Goal: Task Accomplishment & Management: Manage account settings

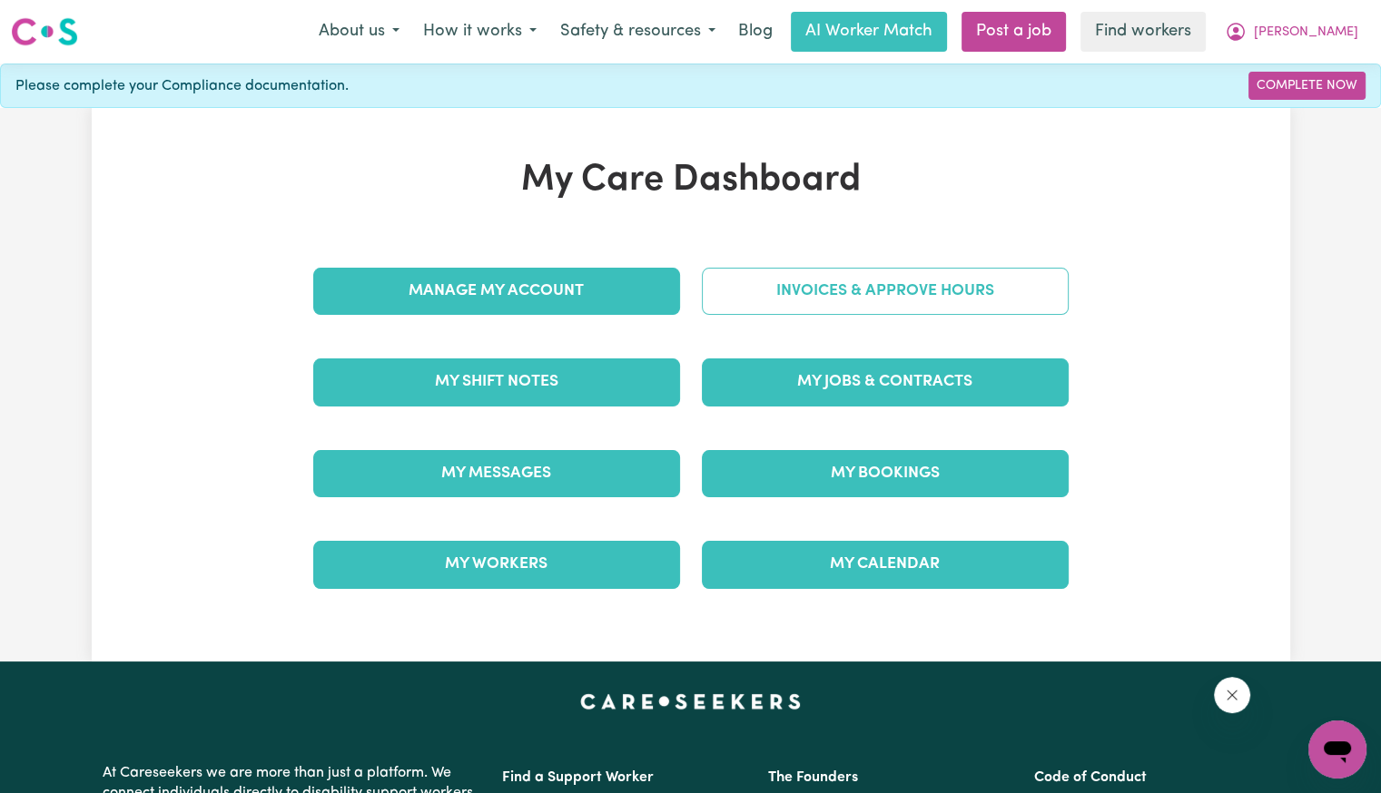
click at [1009, 270] on link "Invoices & Approve Hours" at bounding box center [885, 291] width 367 height 47
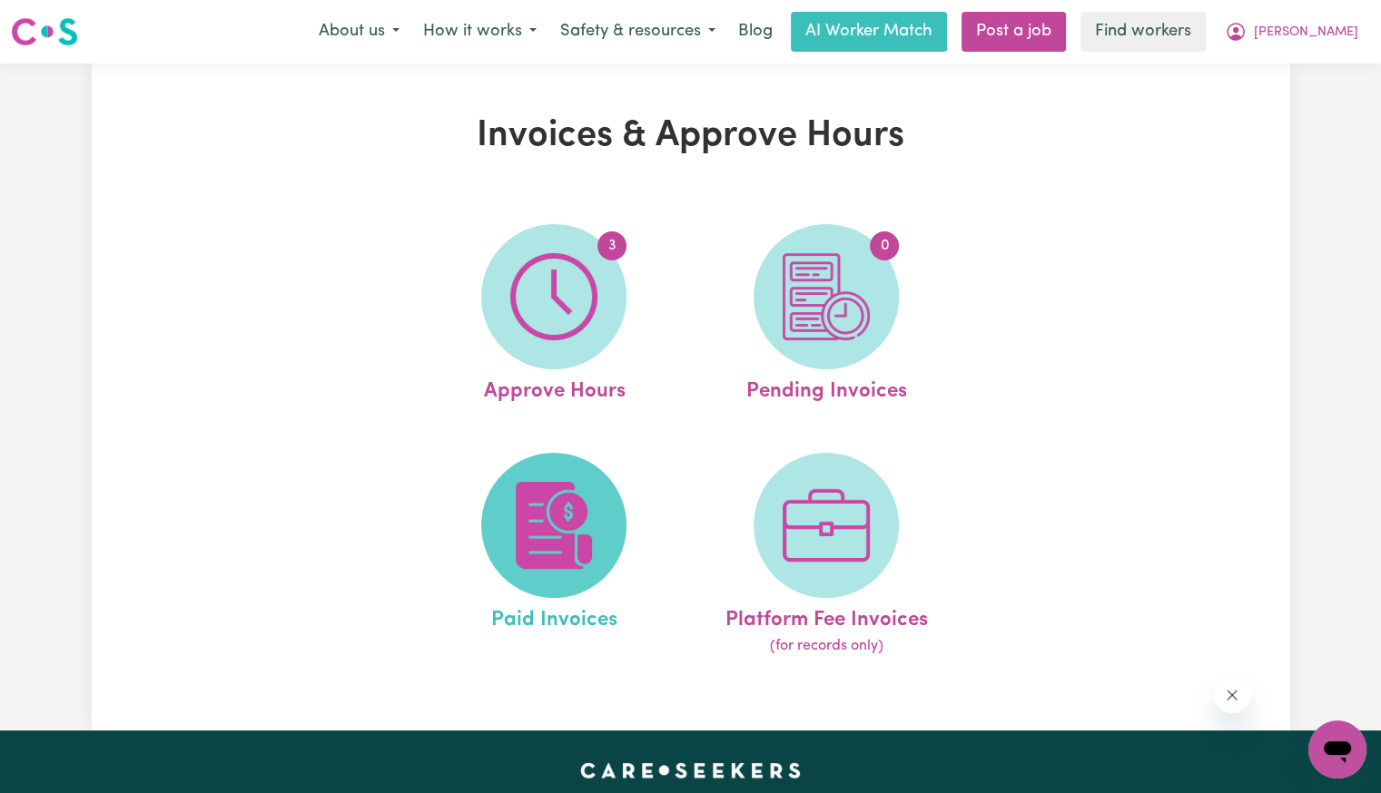
click at [571, 502] on img at bounding box center [553, 525] width 87 height 87
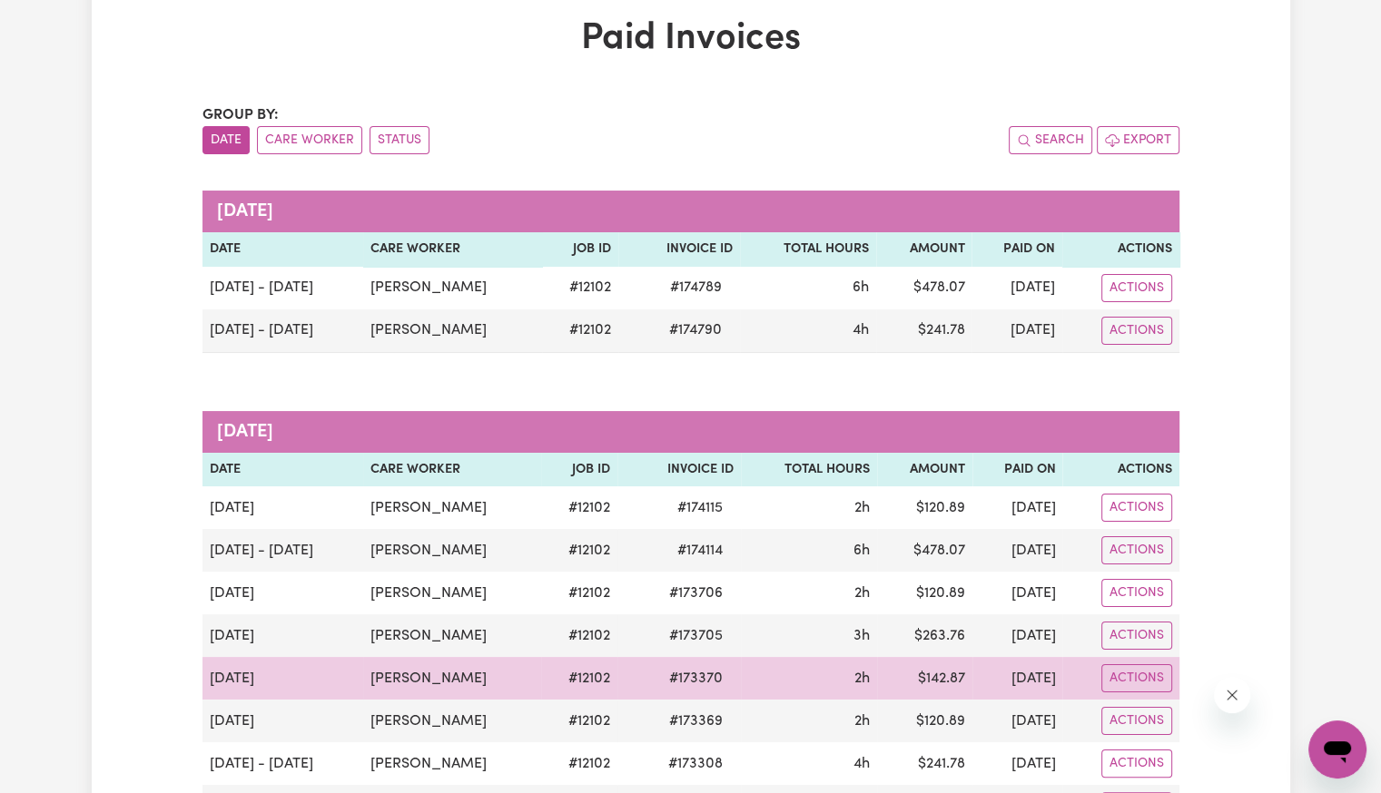
scroll to position [272, 0]
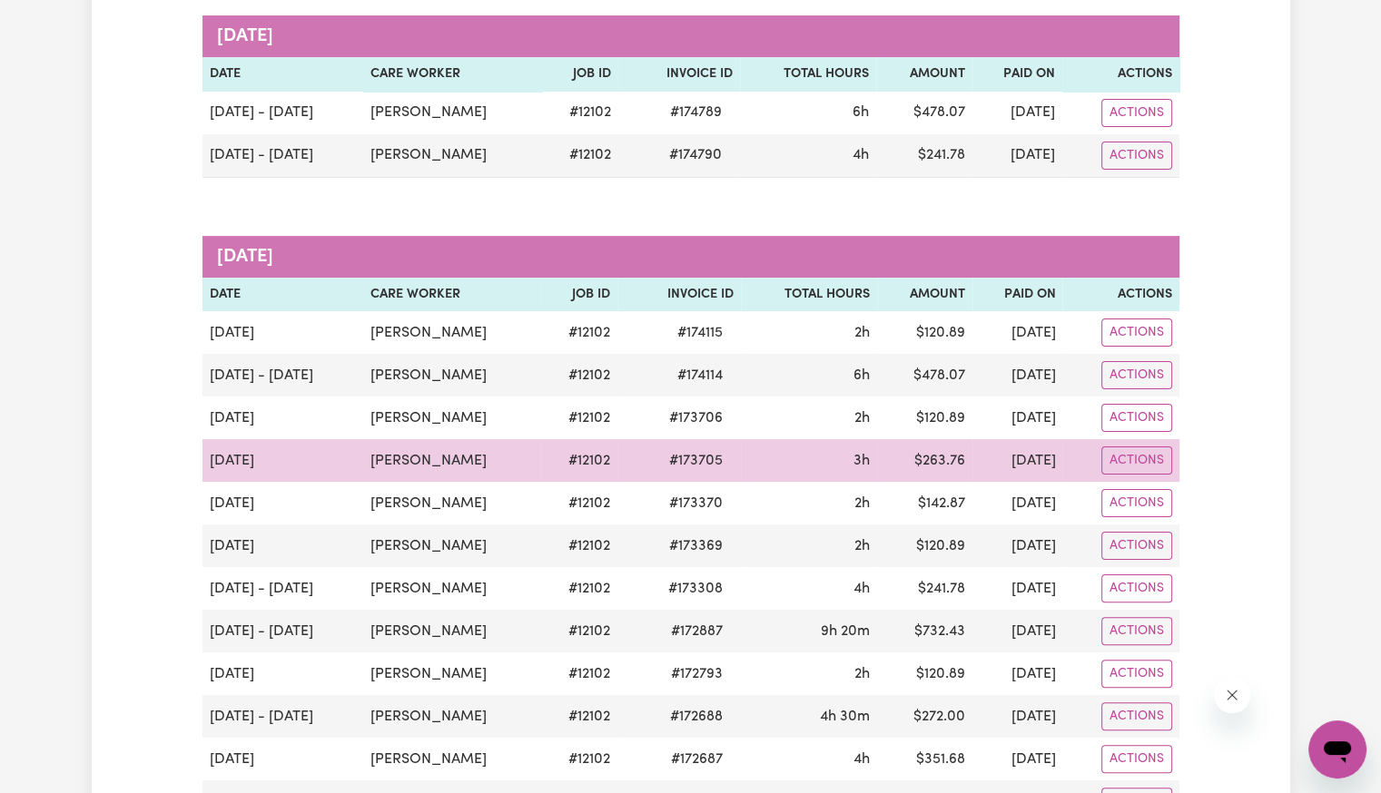
click at [668, 466] on span "# 173705" at bounding box center [695, 461] width 75 height 22
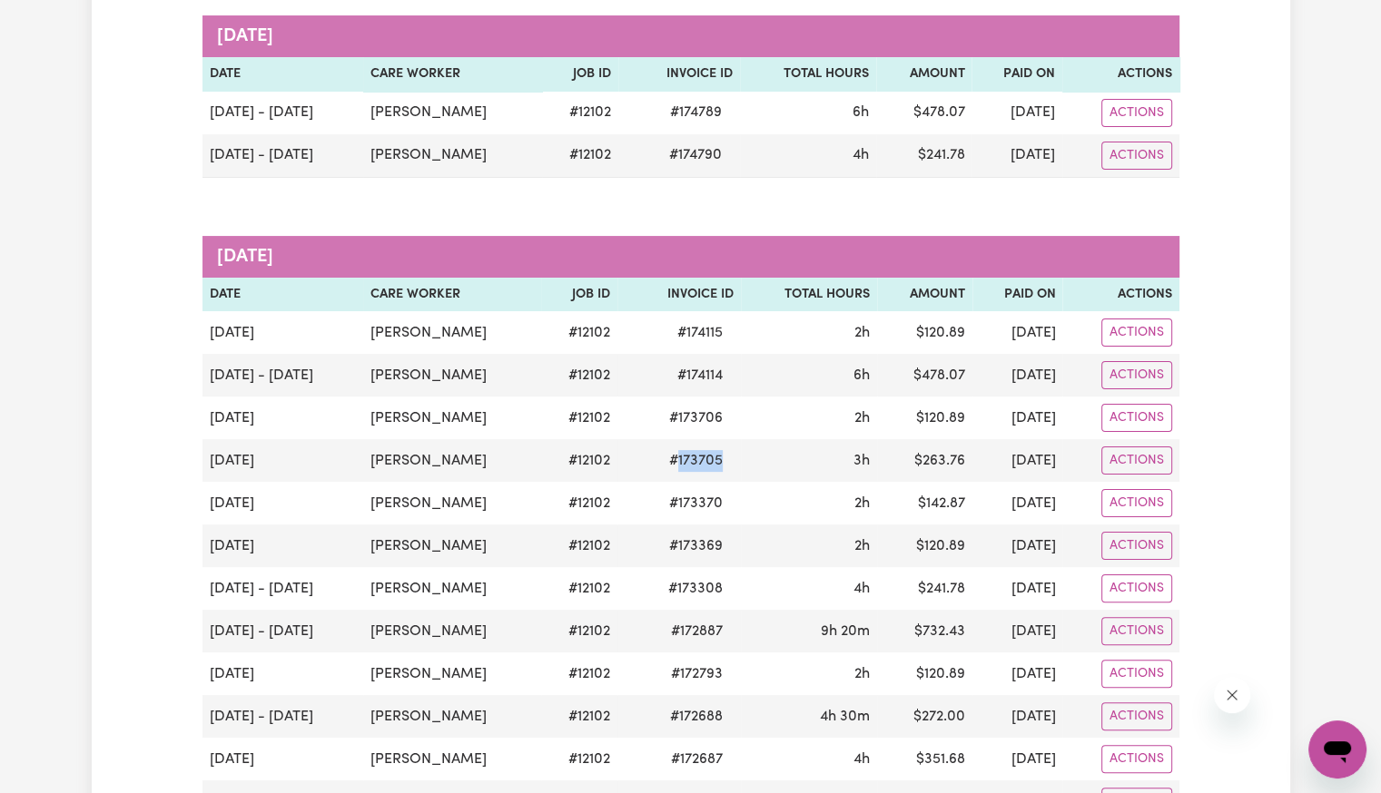
copy span "173705"
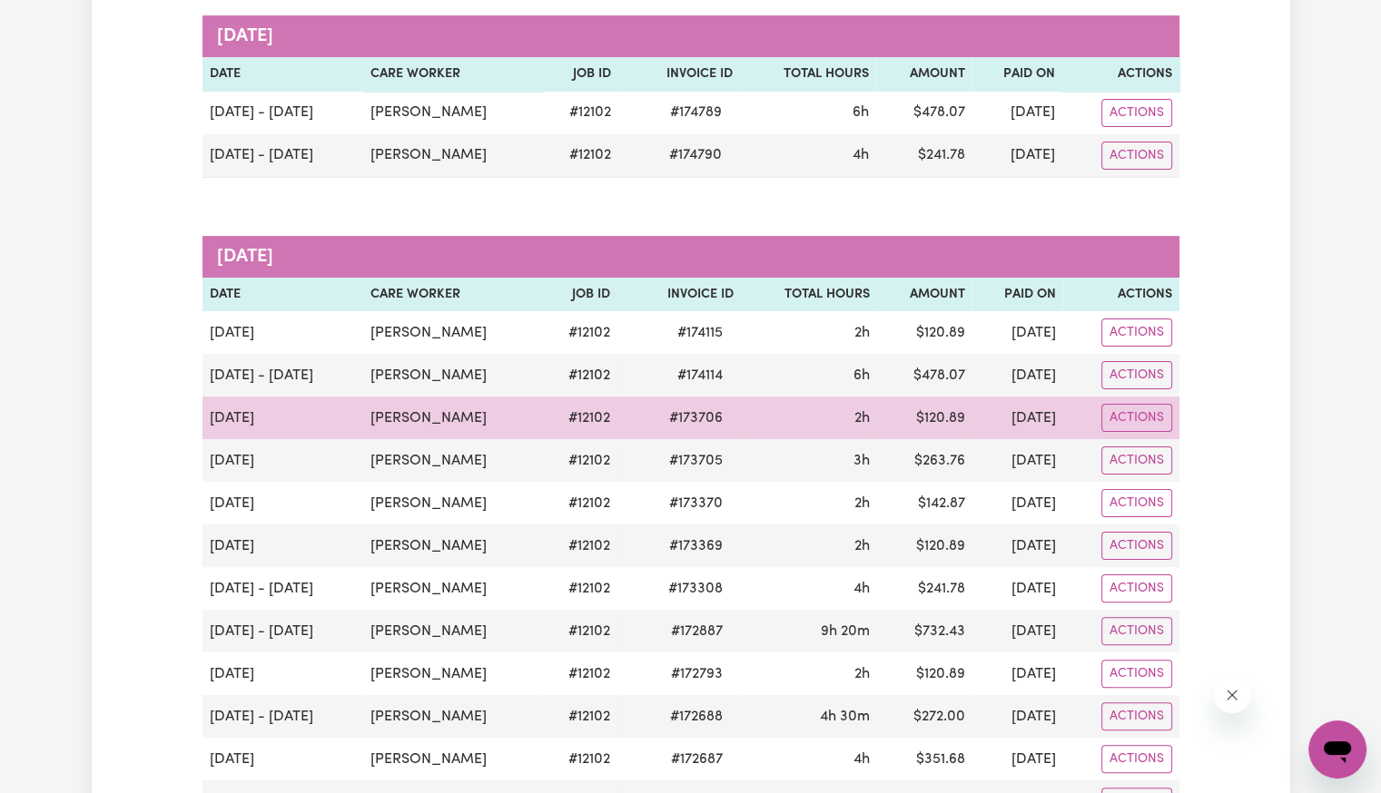
click at [672, 415] on span "# 173706" at bounding box center [695, 419] width 75 height 22
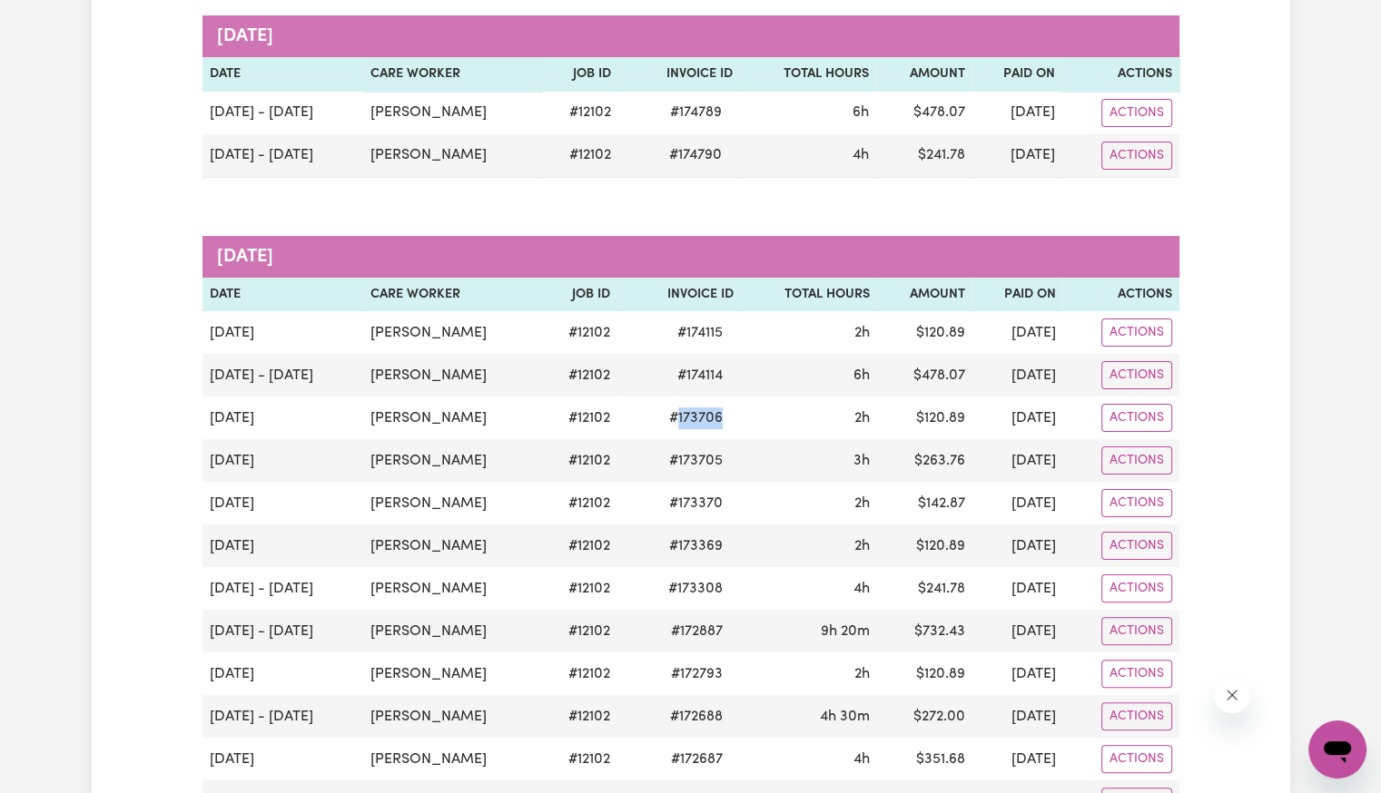
copy span "173706"
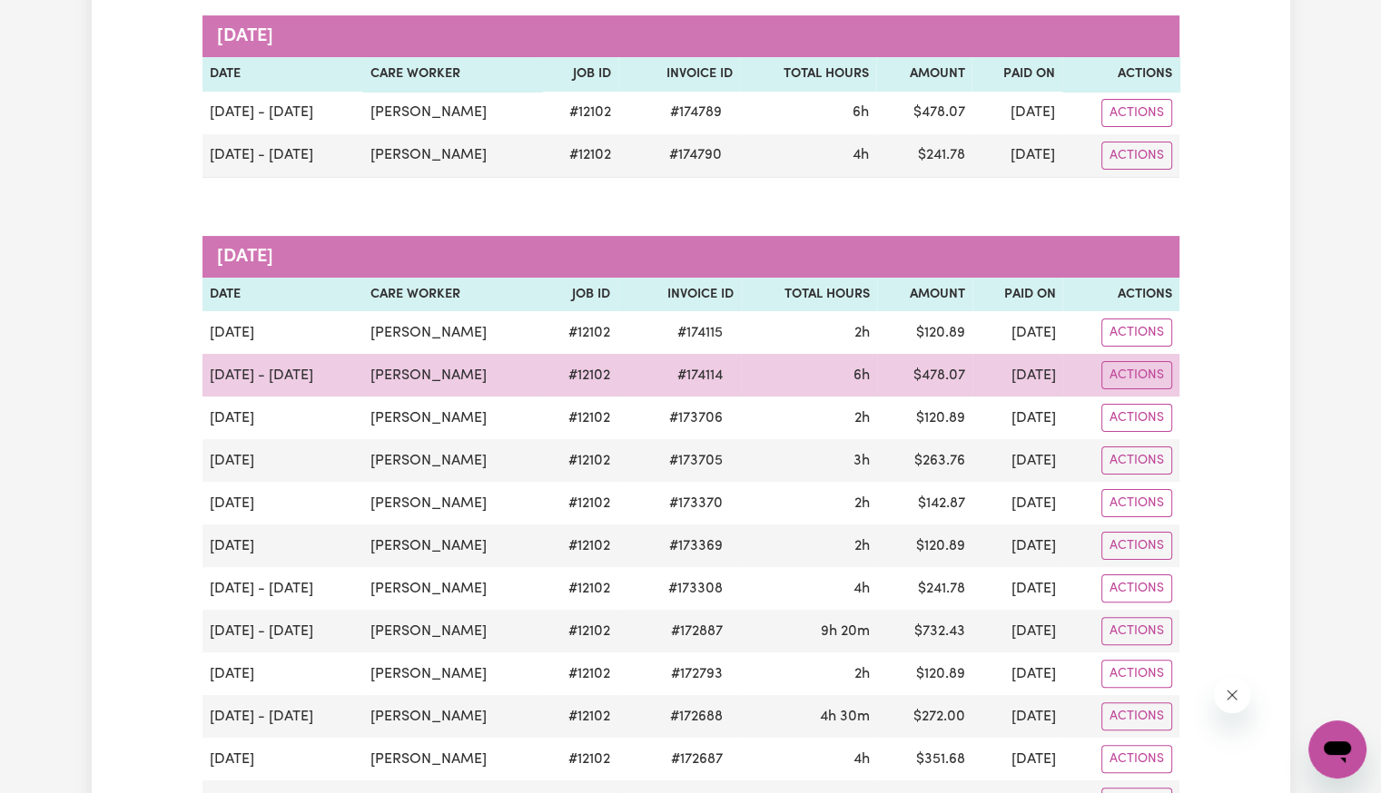
click at [674, 365] on span "# 174114" at bounding box center [699, 376] width 67 height 22
copy span "174114"
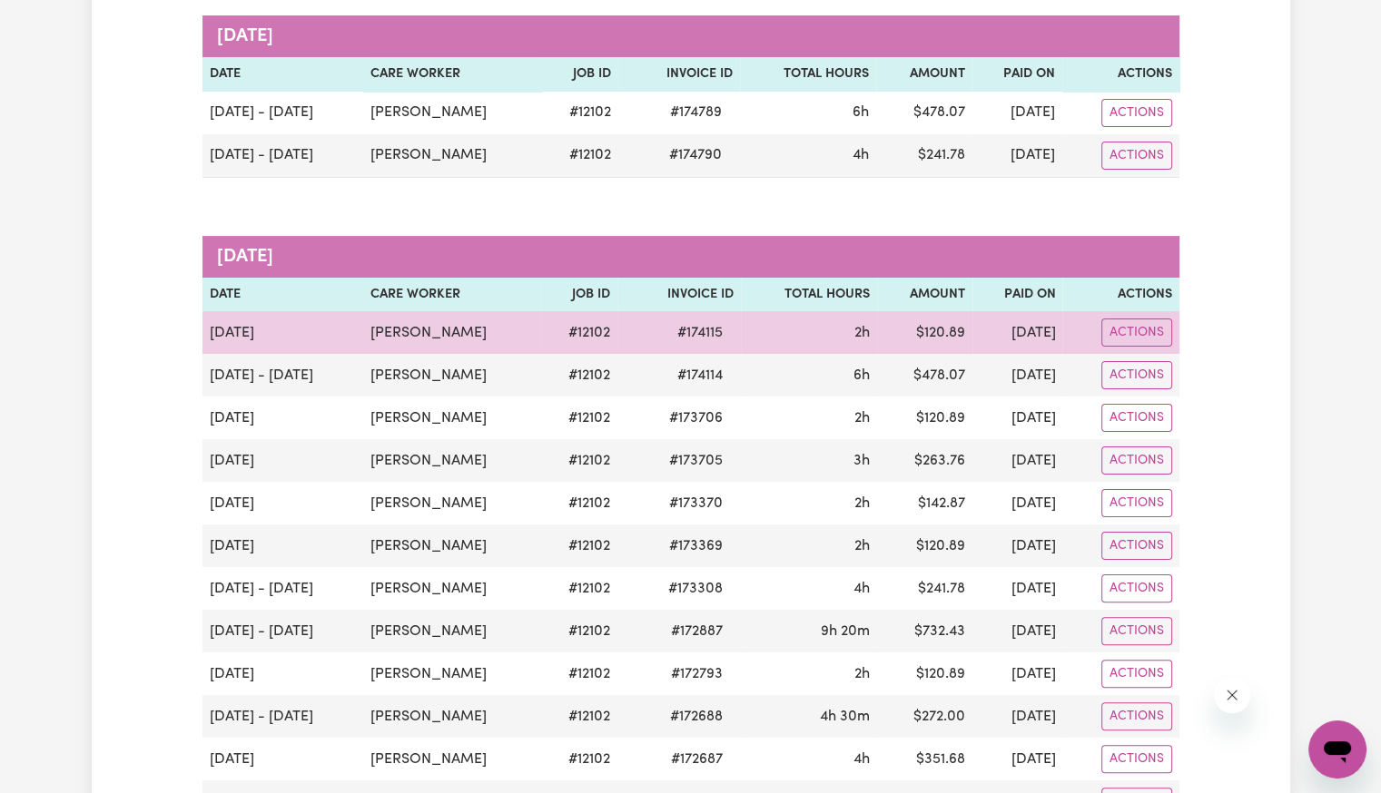
click at [667, 331] on span "# 174115" at bounding box center [699, 333] width 67 height 22
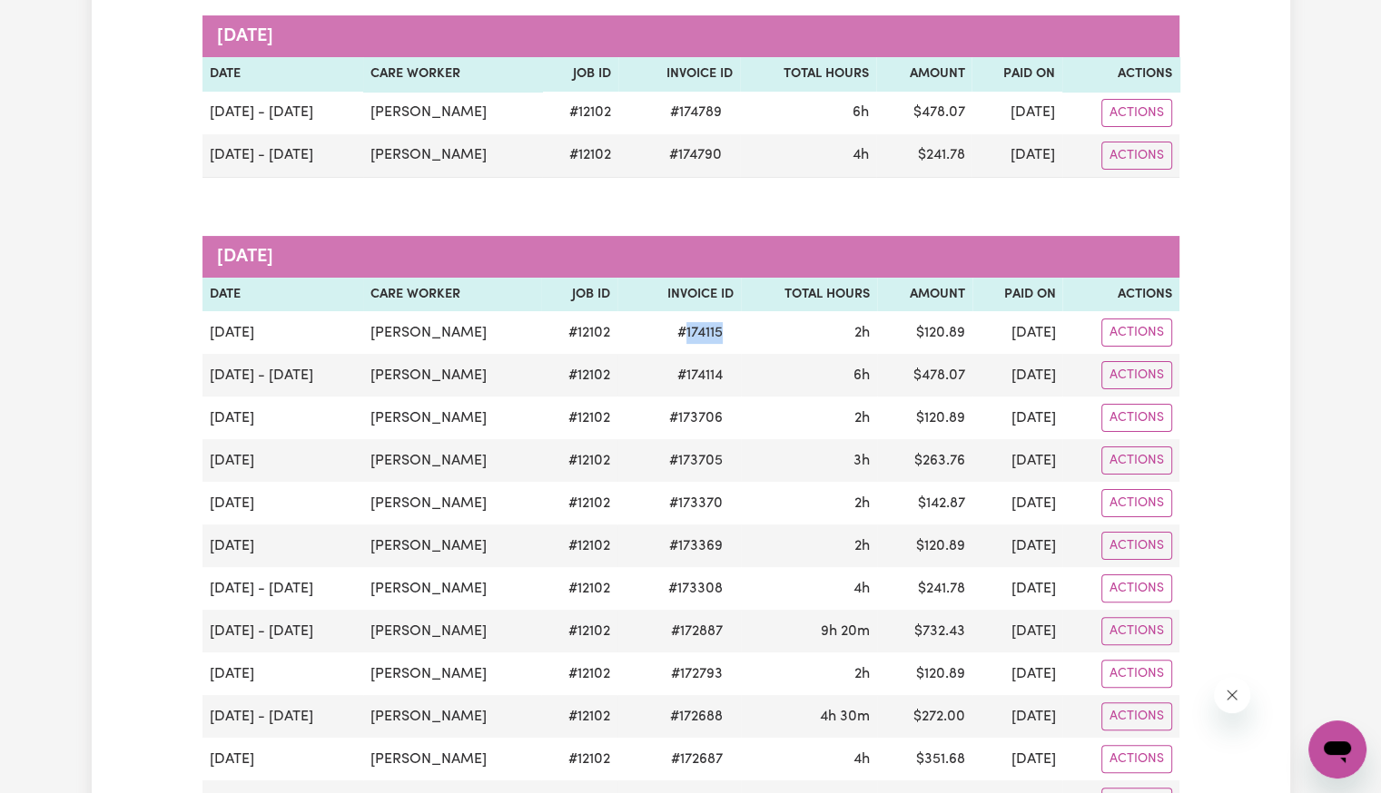
copy span "174115"
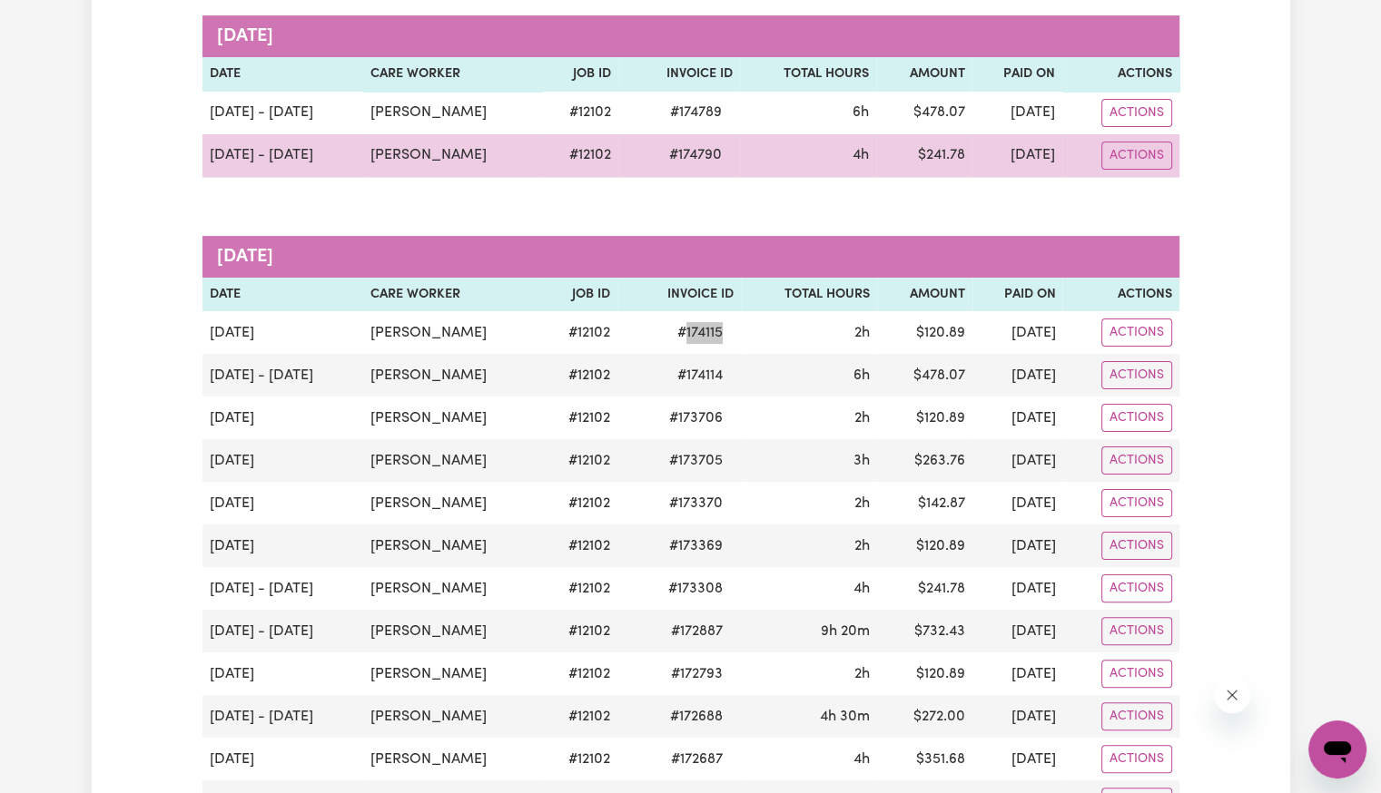
scroll to position [0, 0]
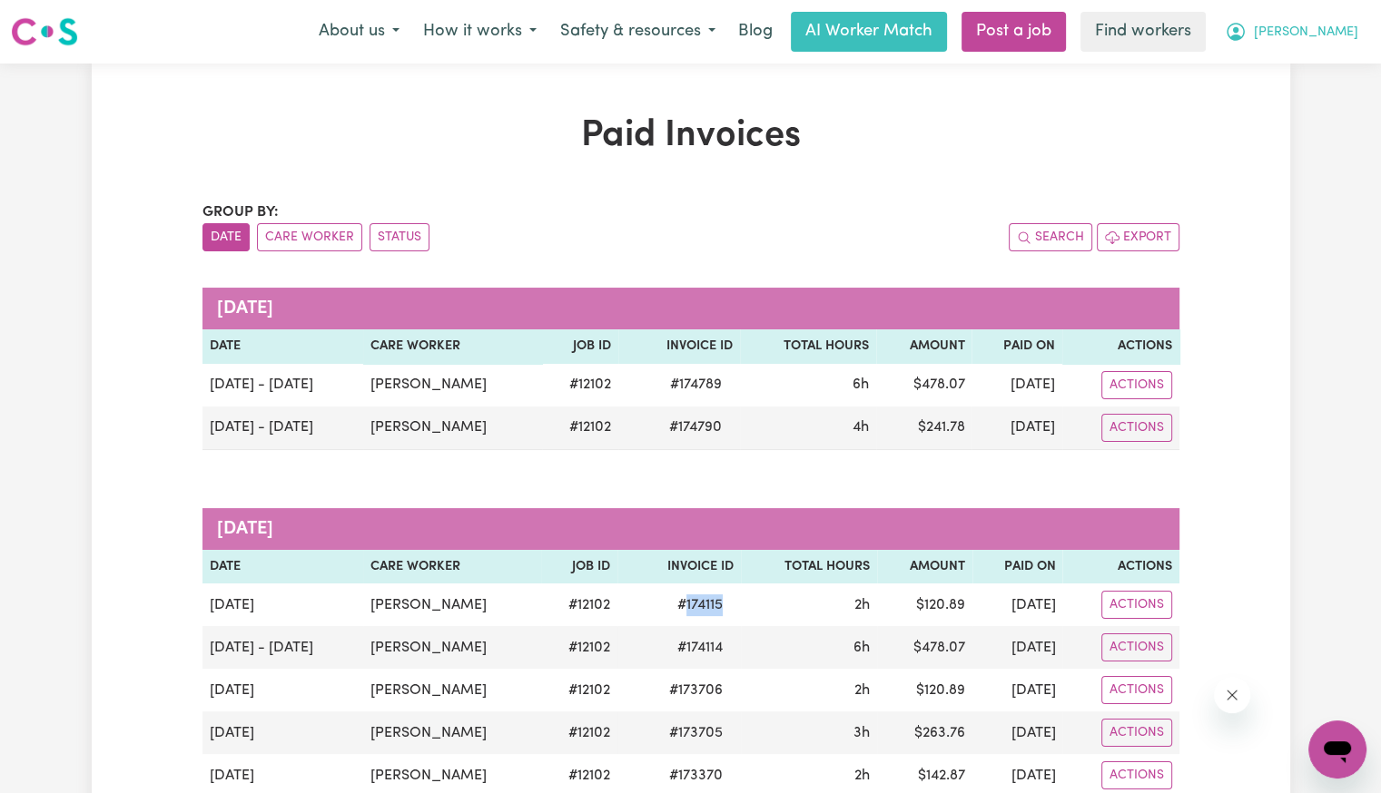
click at [1325, 42] on span "[PERSON_NAME]" at bounding box center [1306, 33] width 104 height 20
click at [1313, 106] on link "Logout" at bounding box center [1296, 104] width 143 height 34
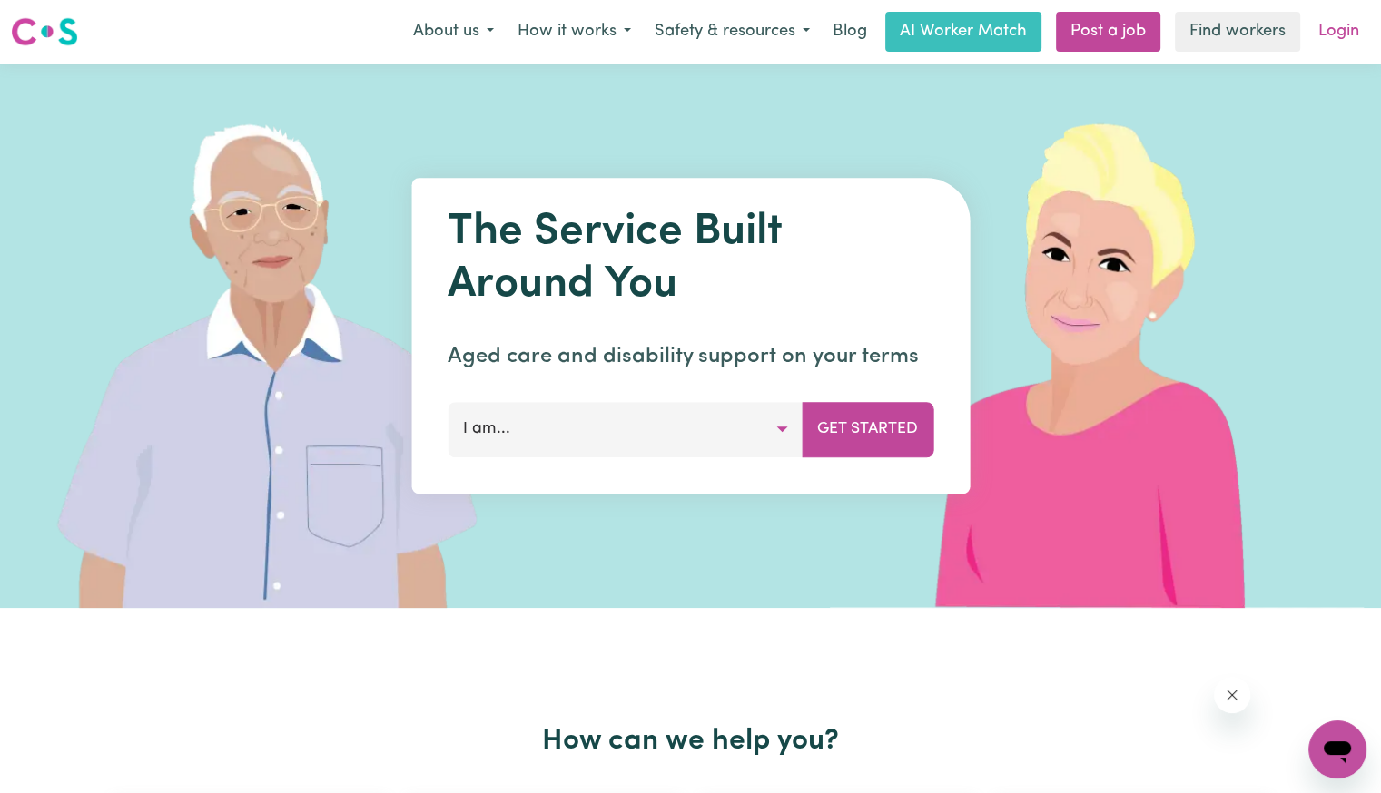
click at [1335, 41] on link "Login" at bounding box center [1338, 32] width 63 height 40
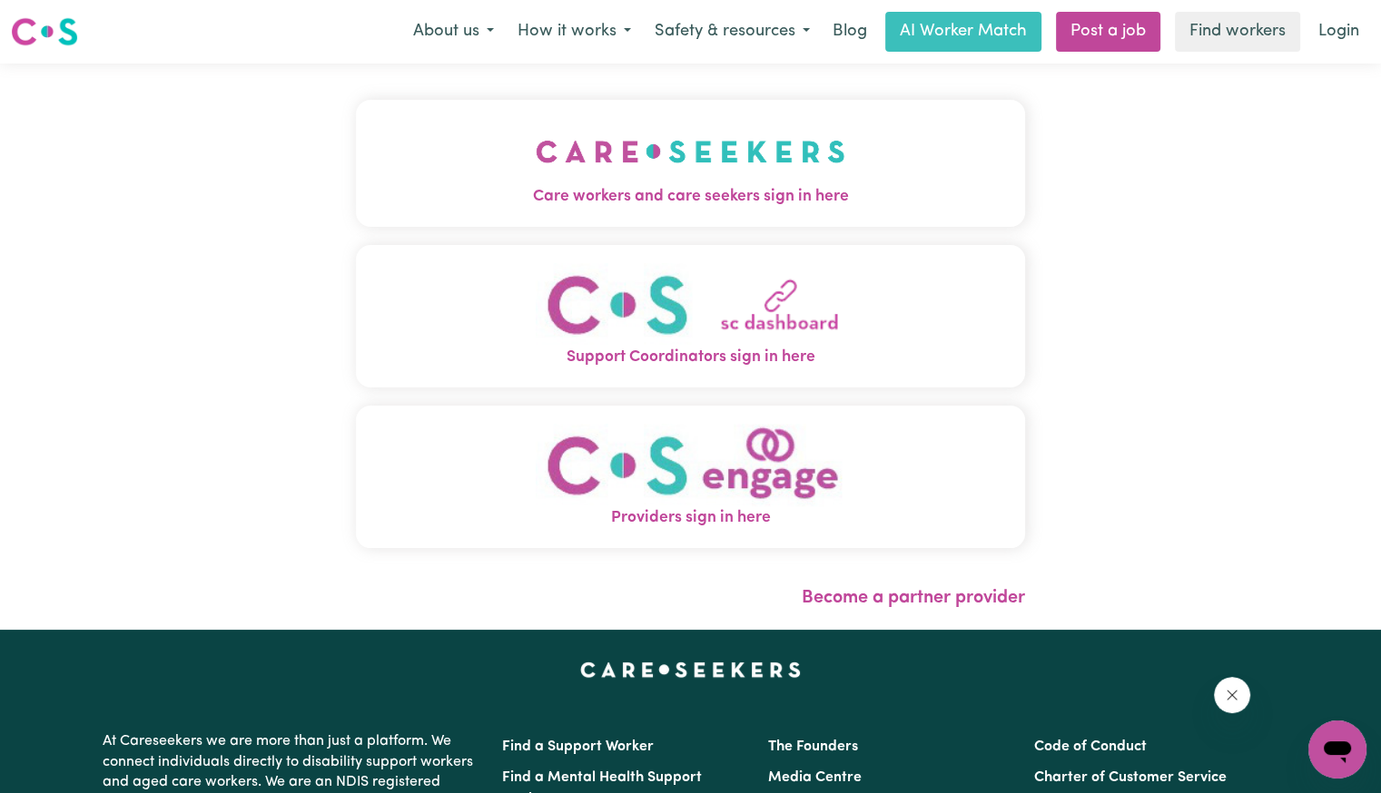
click at [536, 154] on img "Care workers and care seekers sign in here" at bounding box center [691, 151] width 310 height 67
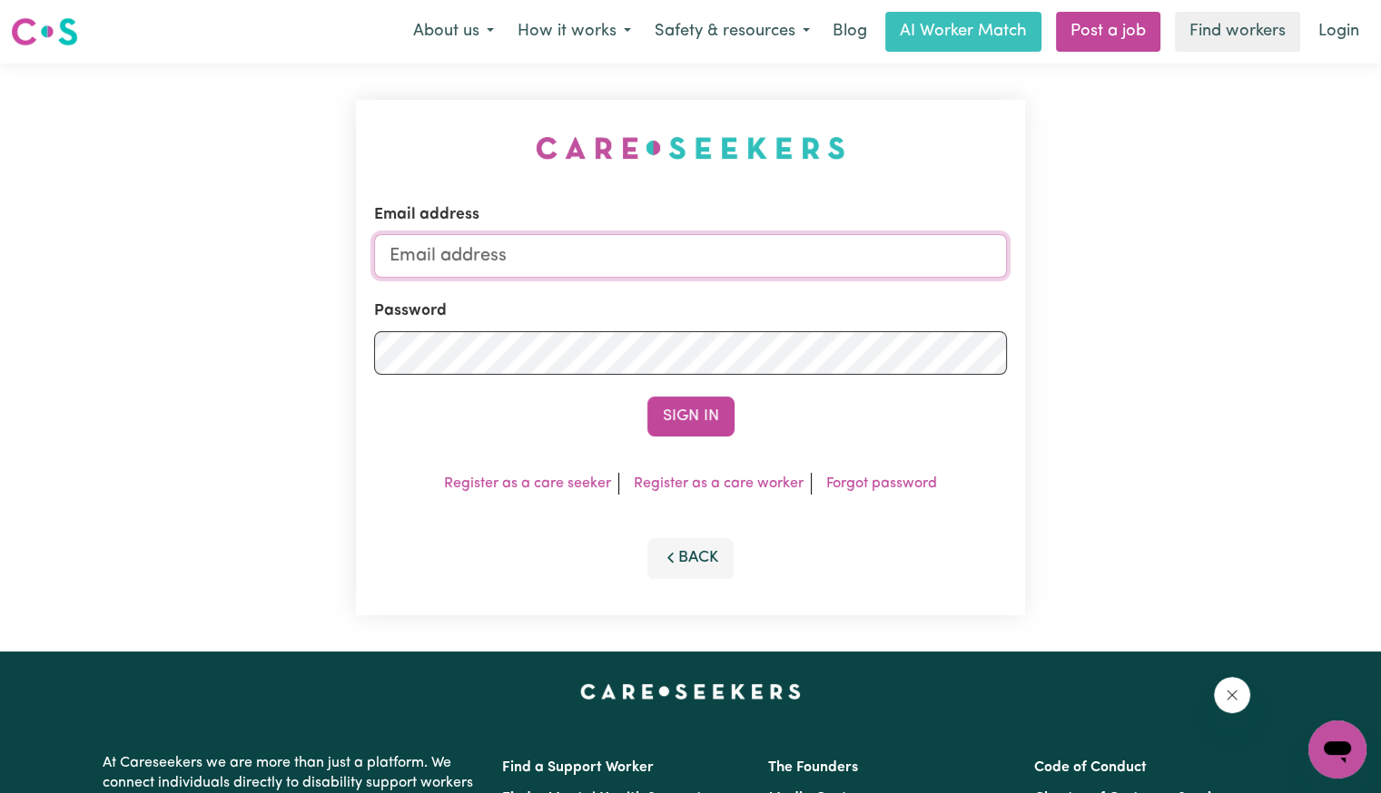
click at [662, 262] on input "Email address" at bounding box center [690, 256] width 633 height 44
drag, startPoint x: 479, startPoint y: 255, endPoint x: 1749, endPoint y: 328, distance: 1272.0
click at [1380, 328] on html "Menu About us How it works Safety & resources Blog AI Worker Match Post a job F…" at bounding box center [690, 687] width 1381 height 1374
type input "[EMAIL_ADDRESS][DOMAIN_NAME]"
click at [647, 397] on button "Sign In" at bounding box center [690, 417] width 87 height 40
